Goal: Task Accomplishment & Management: Manage account settings

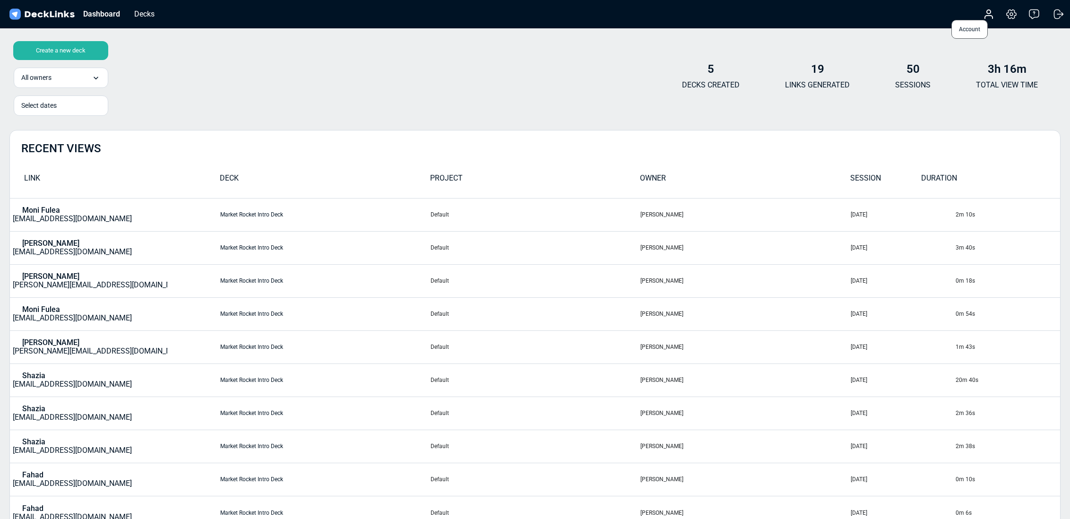
click at [985, 17] on icon at bounding box center [989, 17] width 8 height 3
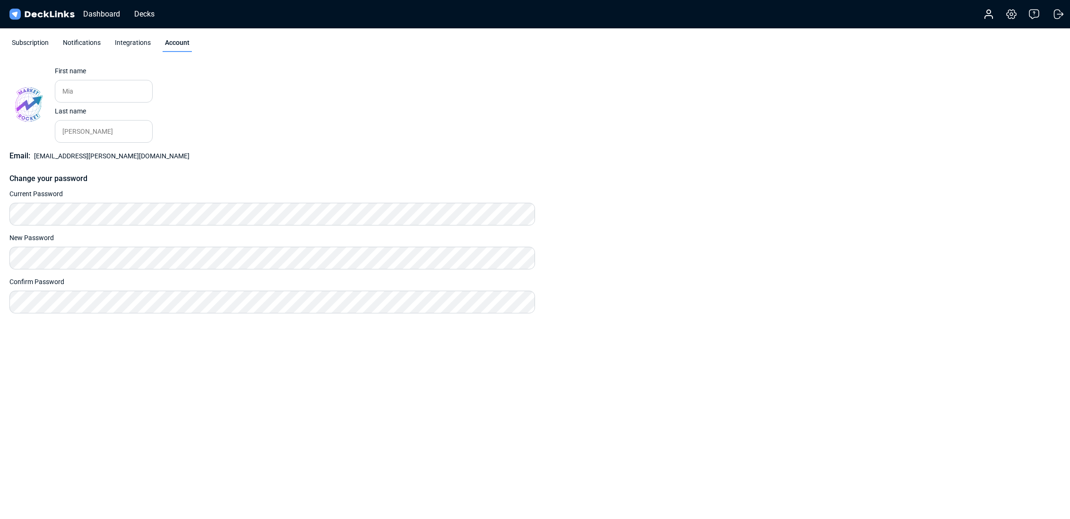
click at [24, 41] on div "Subscription" at bounding box center [30, 45] width 42 height 14
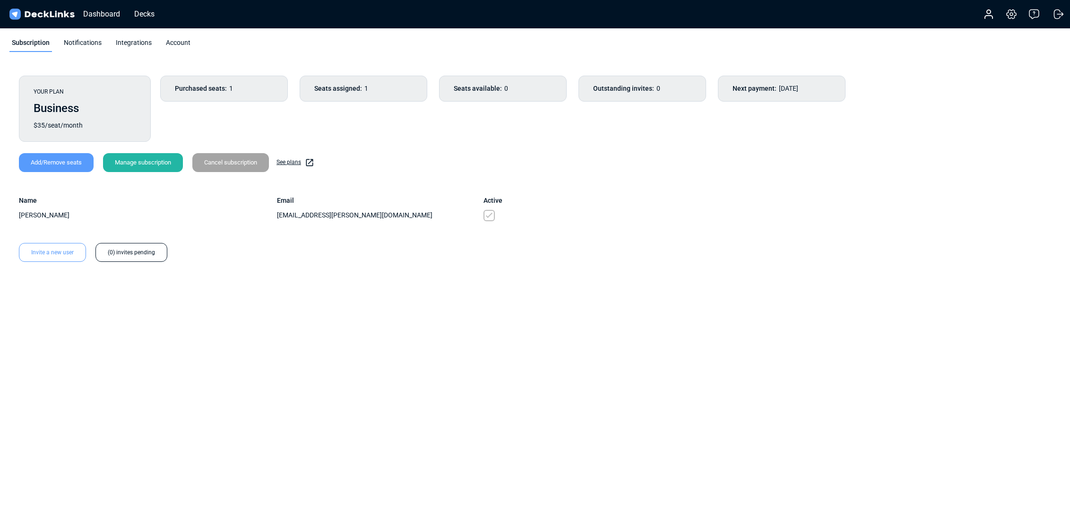
click at [138, 43] on div "Integrations" at bounding box center [133, 45] width 41 height 14
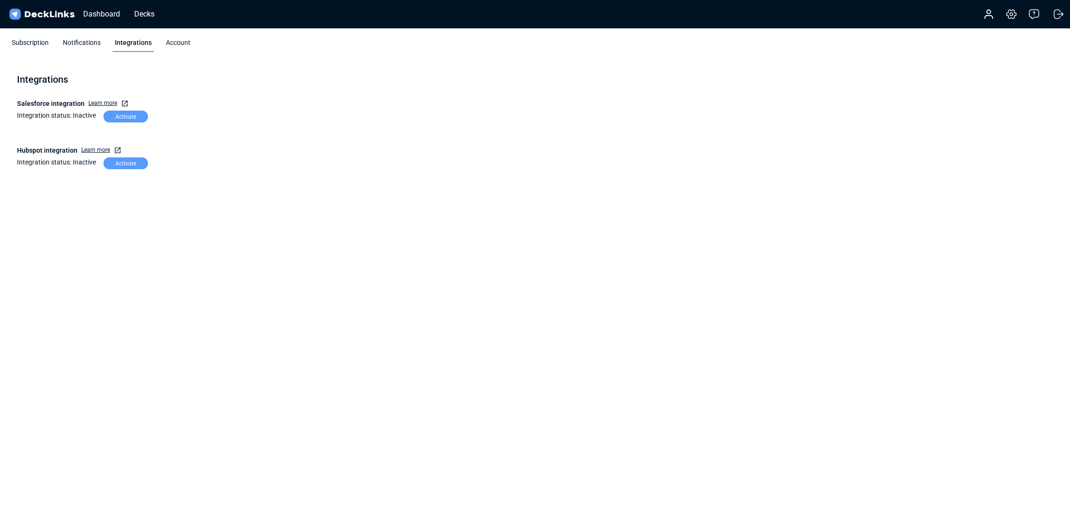
click at [172, 43] on div "Account" at bounding box center [177, 45] width 29 height 14
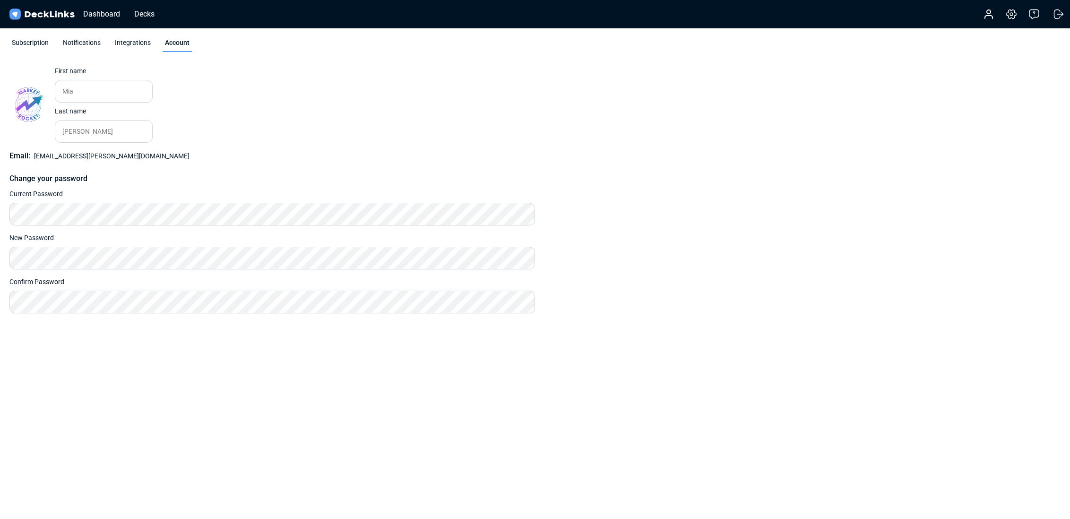
click at [1019, 18] on div "Account Settings & billing Help Logout" at bounding box center [1018, 14] width 94 height 21
click at [1014, 16] on icon at bounding box center [1010, 14] width 11 height 11
click at [1012, 16] on icon at bounding box center [1010, 14] width 11 height 11
click at [134, 44] on div "Integrations" at bounding box center [132, 45] width 41 height 14
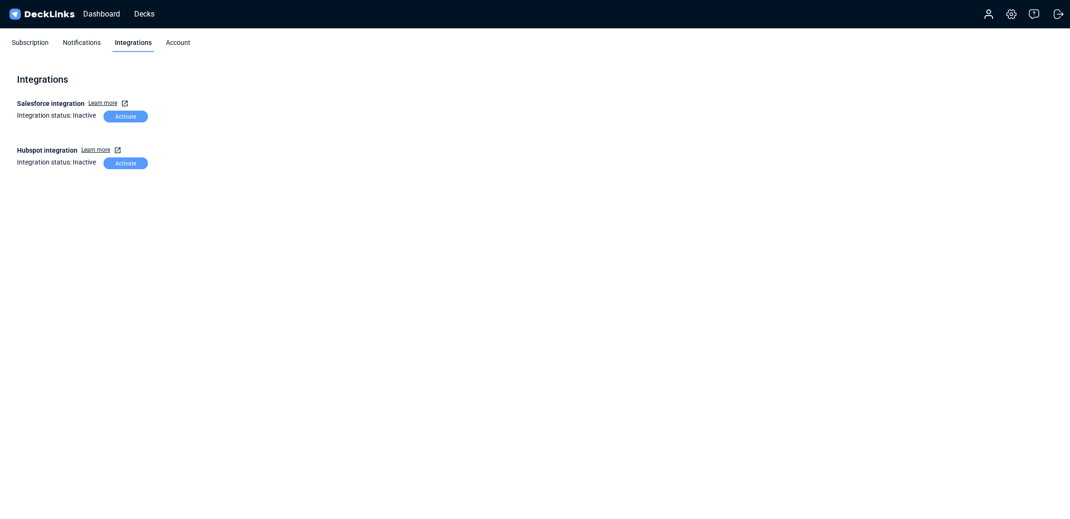
click at [89, 46] on div "Notifications" at bounding box center [81, 45] width 43 height 14
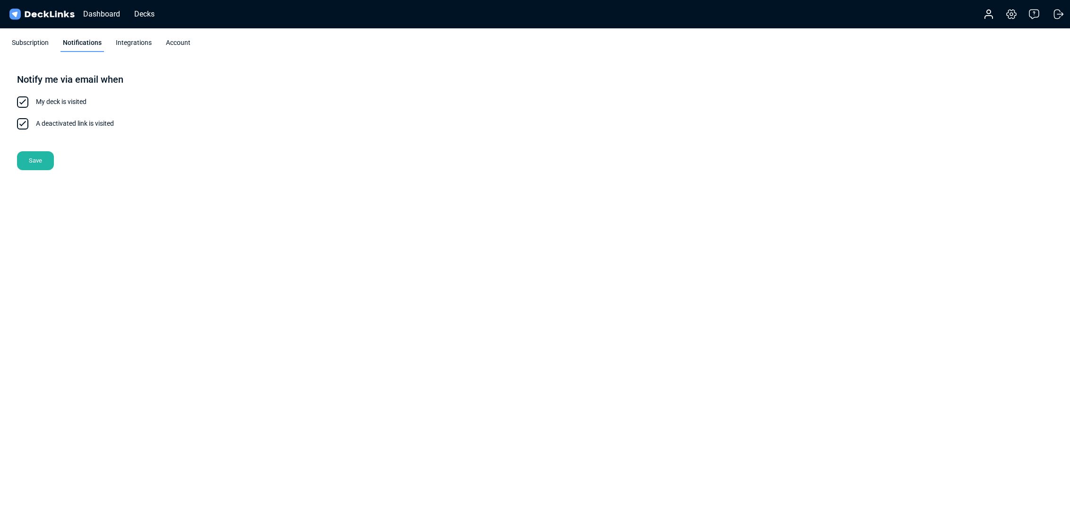
click at [21, 45] on div "Subscription" at bounding box center [30, 45] width 42 height 14
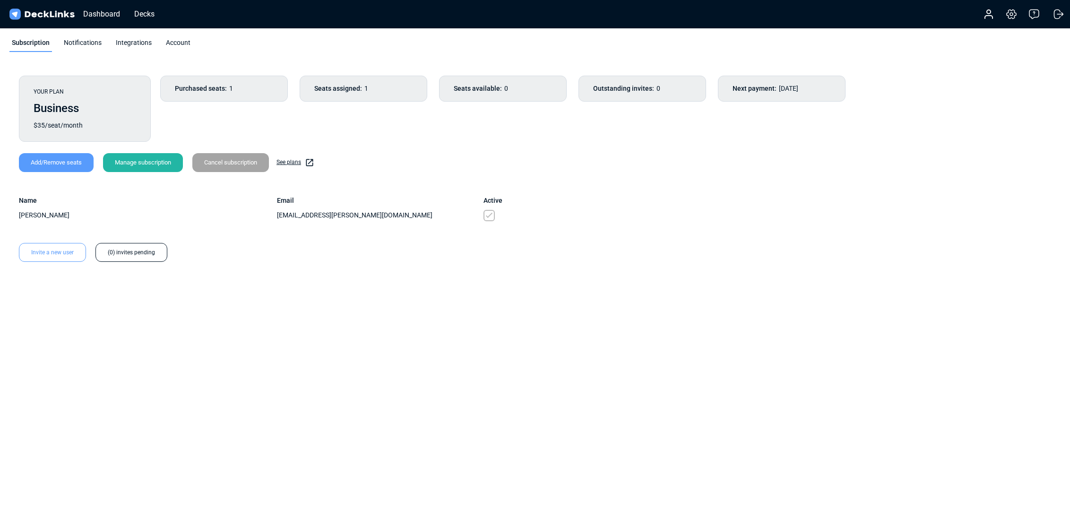
click at [144, 164] on div "Manage subscription" at bounding box center [143, 162] width 80 height 19
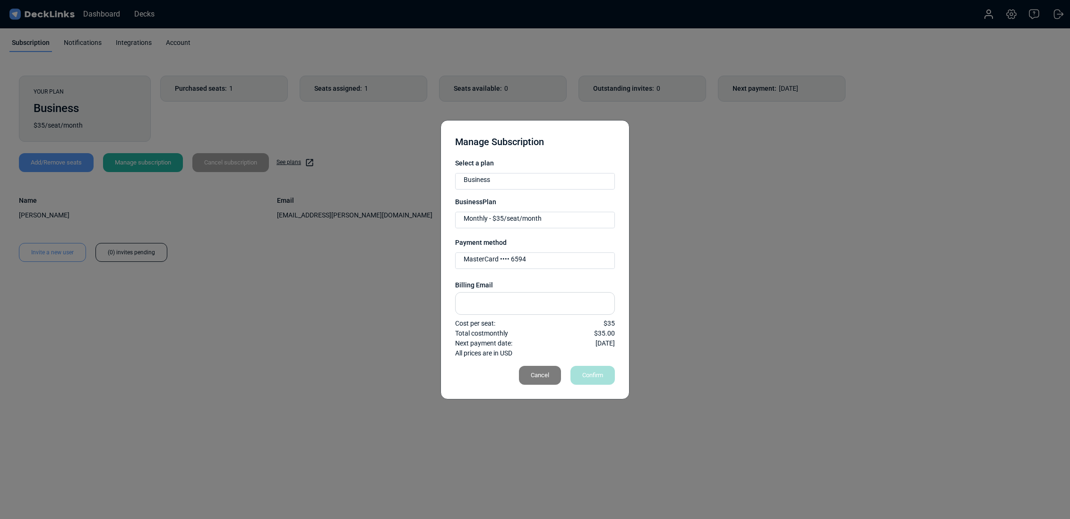
click at [527, 377] on div "Cancel" at bounding box center [540, 375] width 42 height 19
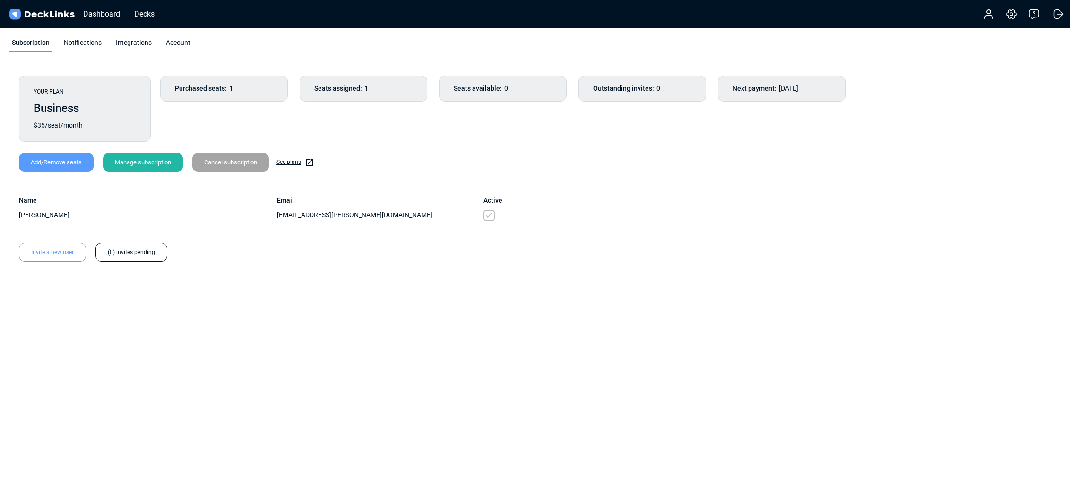
click at [143, 16] on div "Decks" at bounding box center [144, 14] width 30 height 12
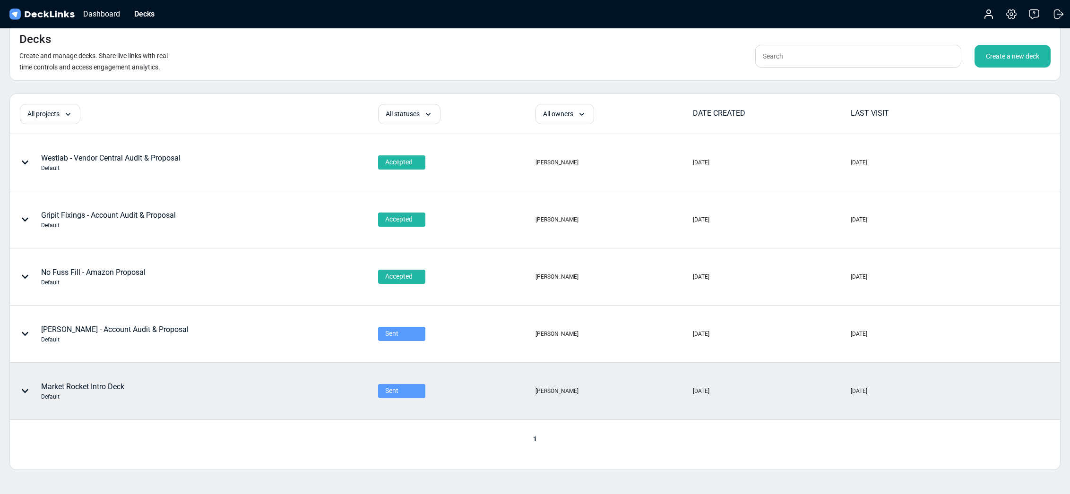
click at [111, 385] on div "Market Rocket Intro Deck Default" at bounding box center [82, 391] width 83 height 20
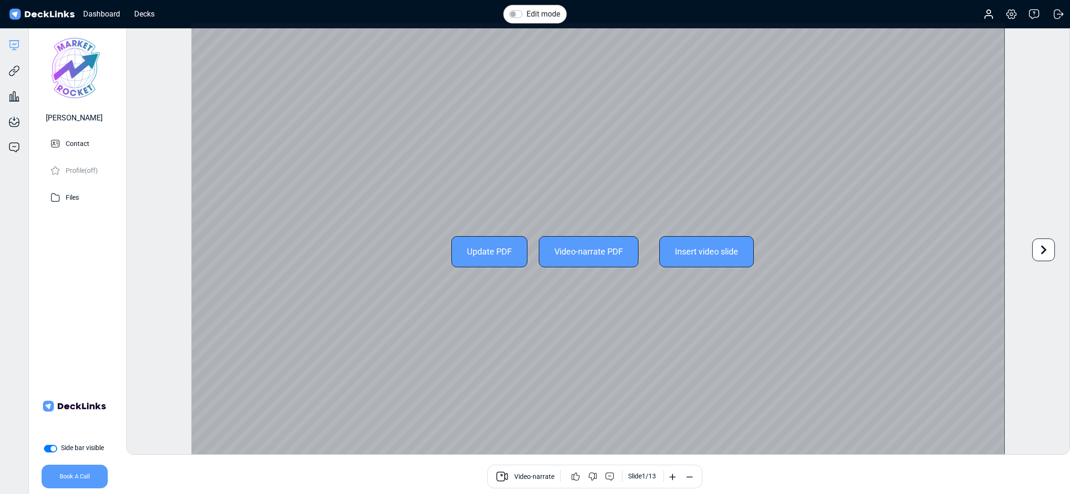
click at [1040, 249] on icon at bounding box center [1043, 250] width 18 height 18
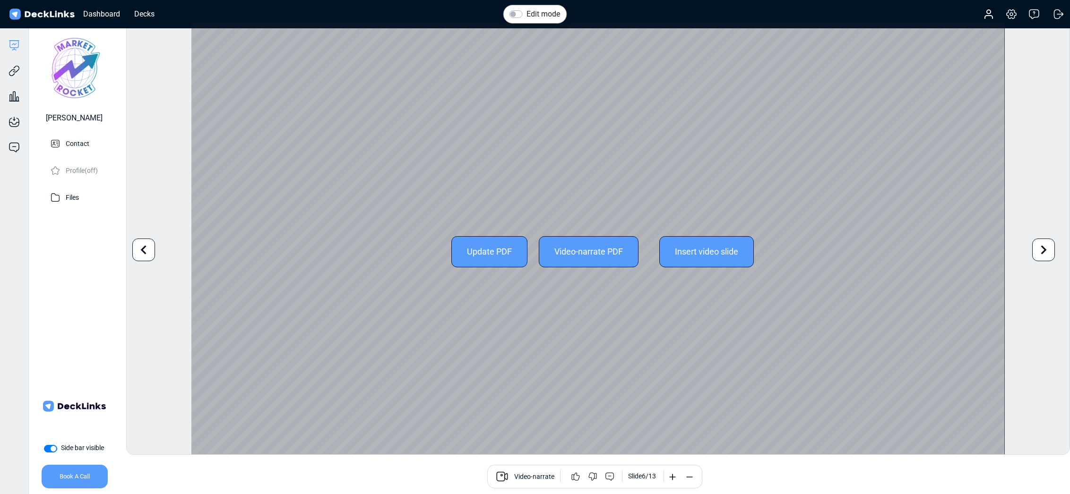
click at [1040, 249] on icon at bounding box center [1043, 250] width 18 height 18
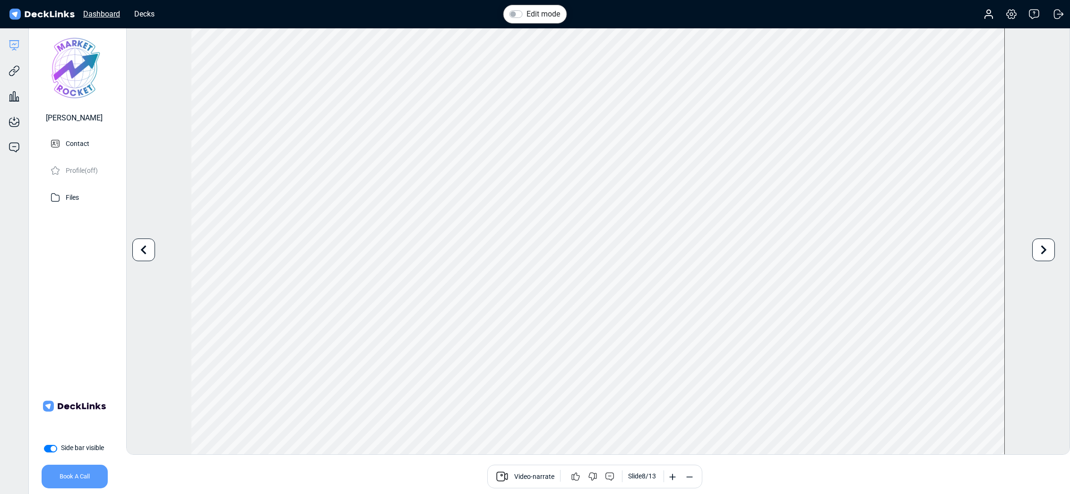
click at [112, 14] on div "Dashboard" at bounding box center [101, 14] width 46 height 12
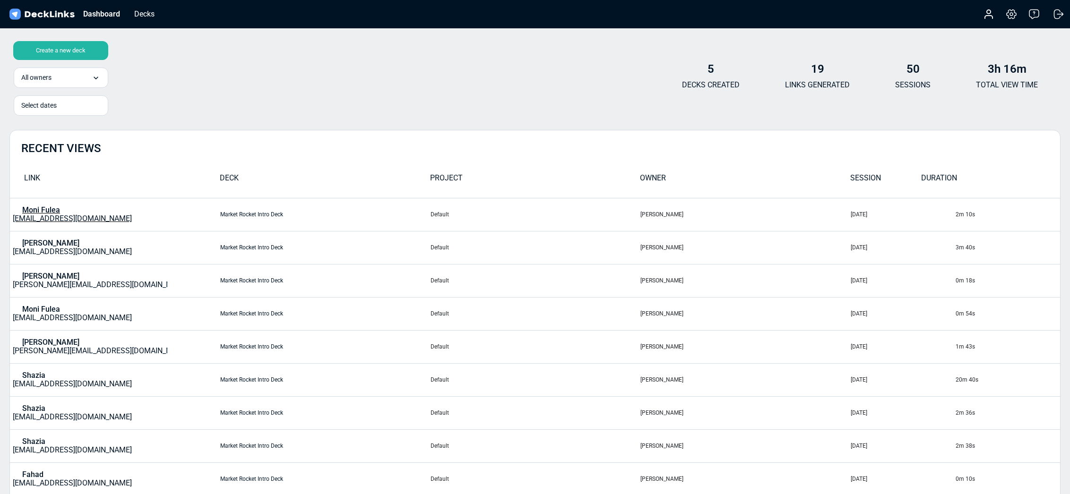
click at [55, 212] on p "Moni Fulea" at bounding box center [41, 210] width 38 height 9
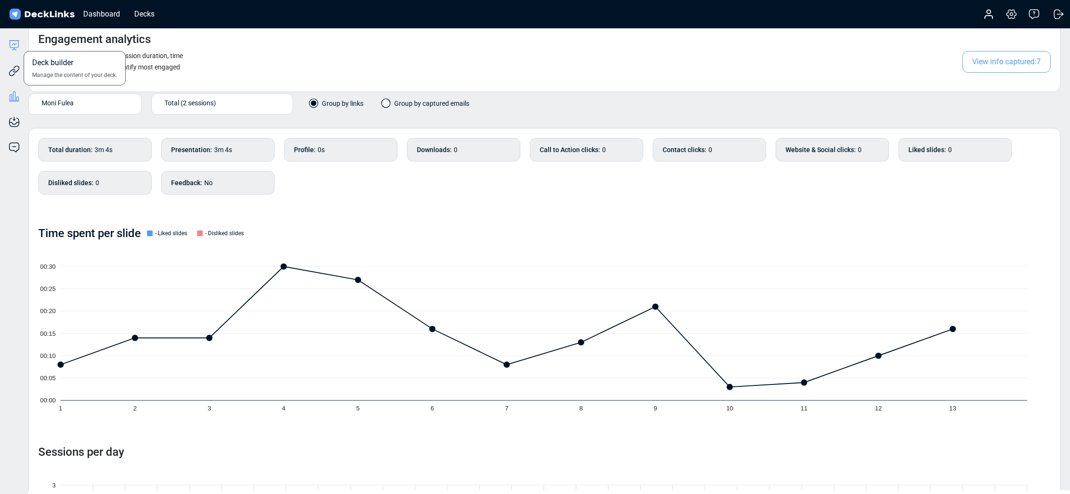
click at [18, 48] on icon at bounding box center [14, 45] width 11 height 11
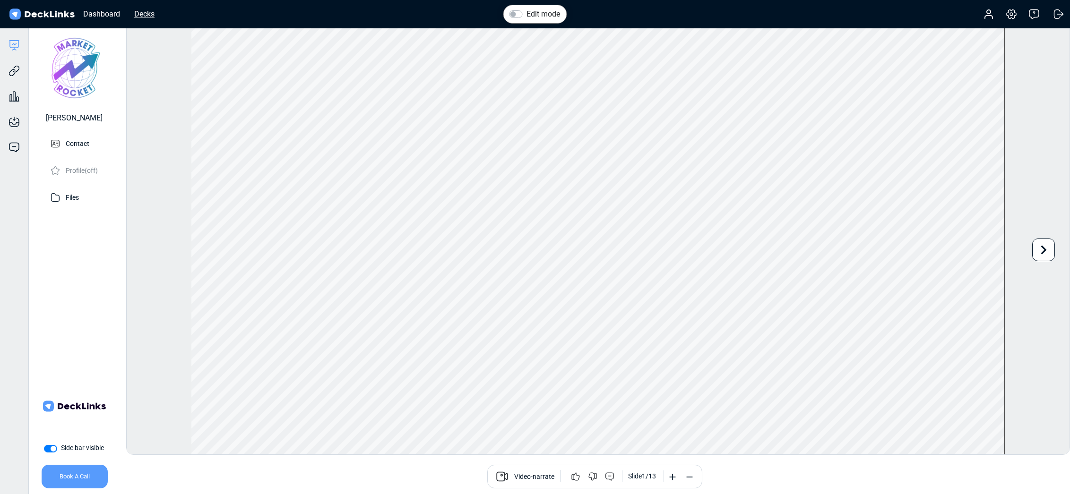
click at [147, 15] on div "Decks" at bounding box center [144, 14] width 30 height 12
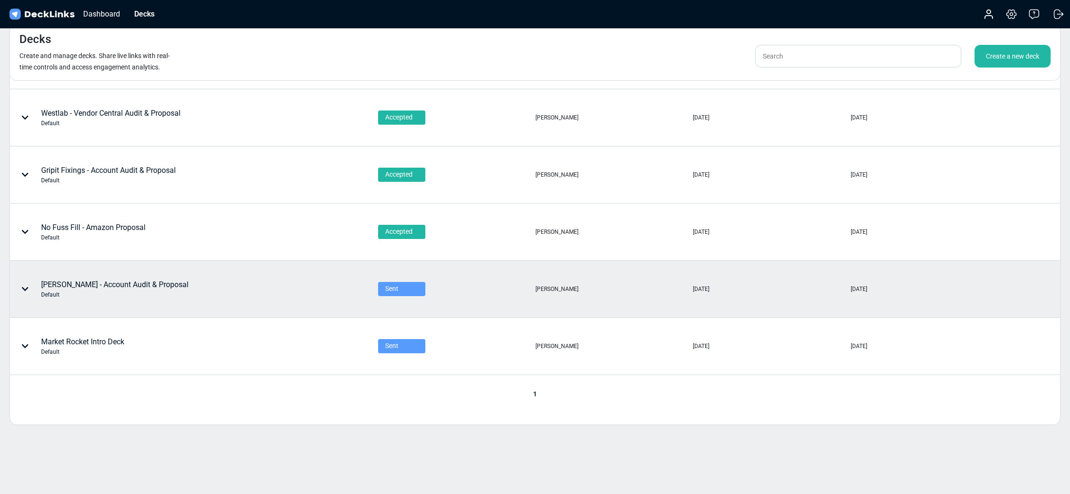
scroll to position [58, 0]
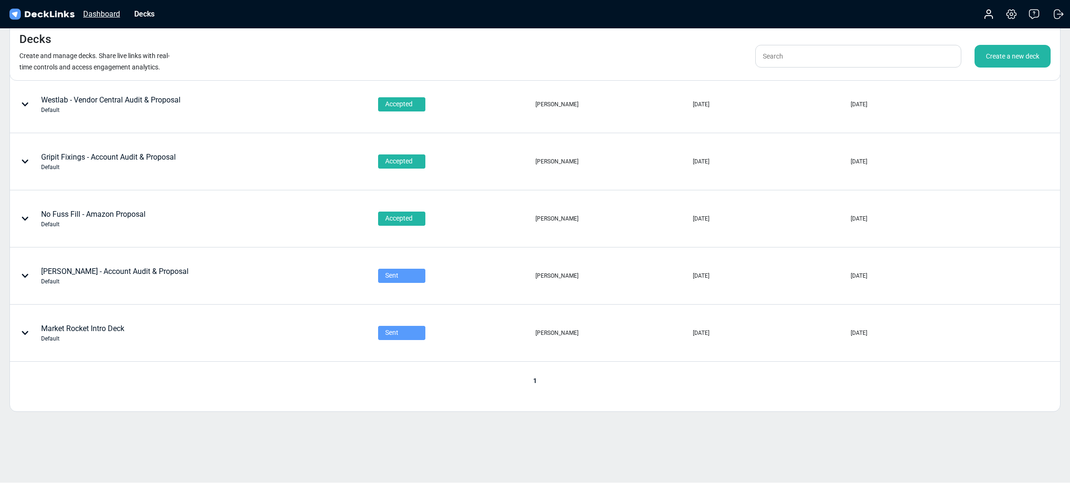
click at [116, 15] on div "Dashboard" at bounding box center [101, 14] width 46 height 12
